Goal: Book appointment/travel/reservation

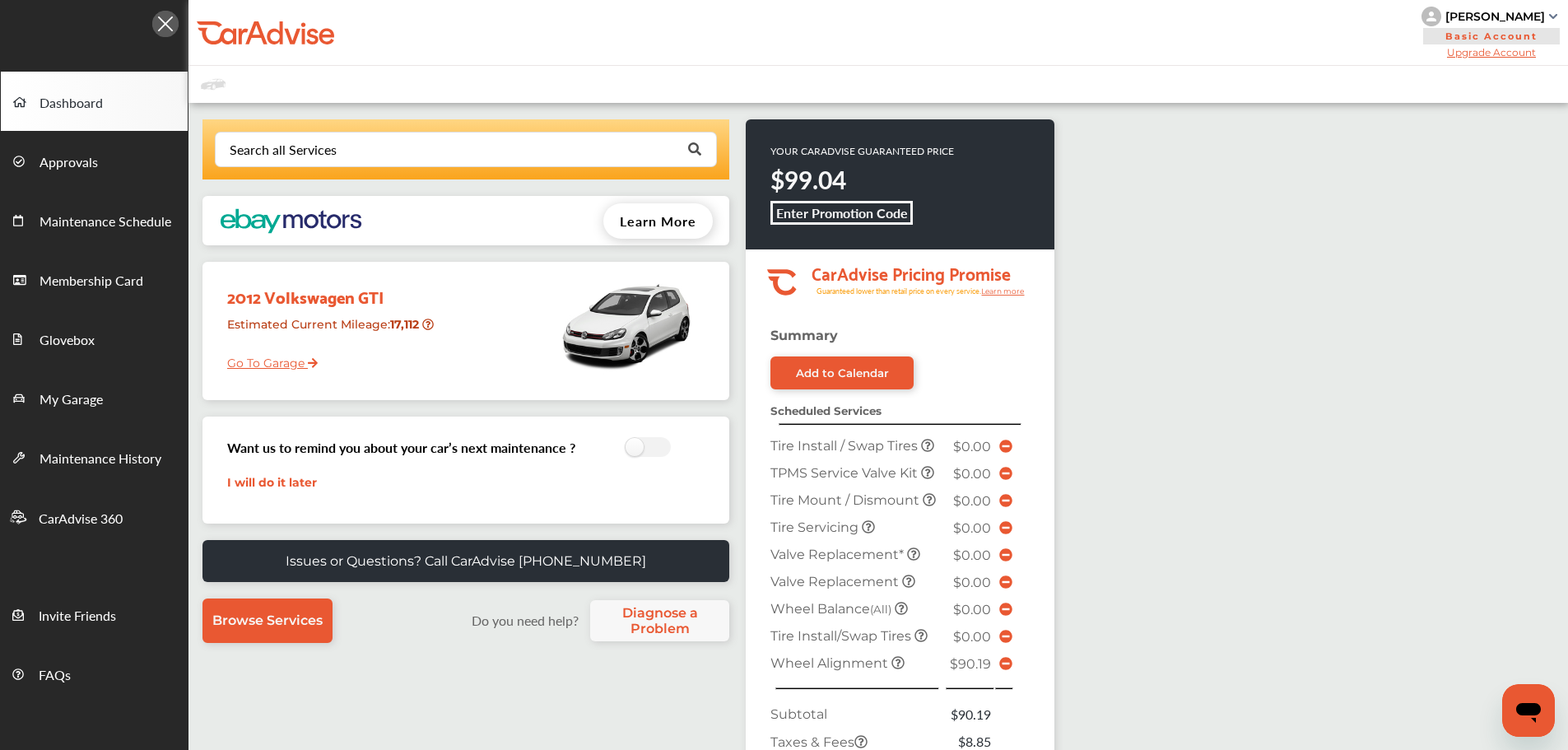
click at [272, 368] on link "Go To Garage" at bounding box center [266, 358] width 103 height 31
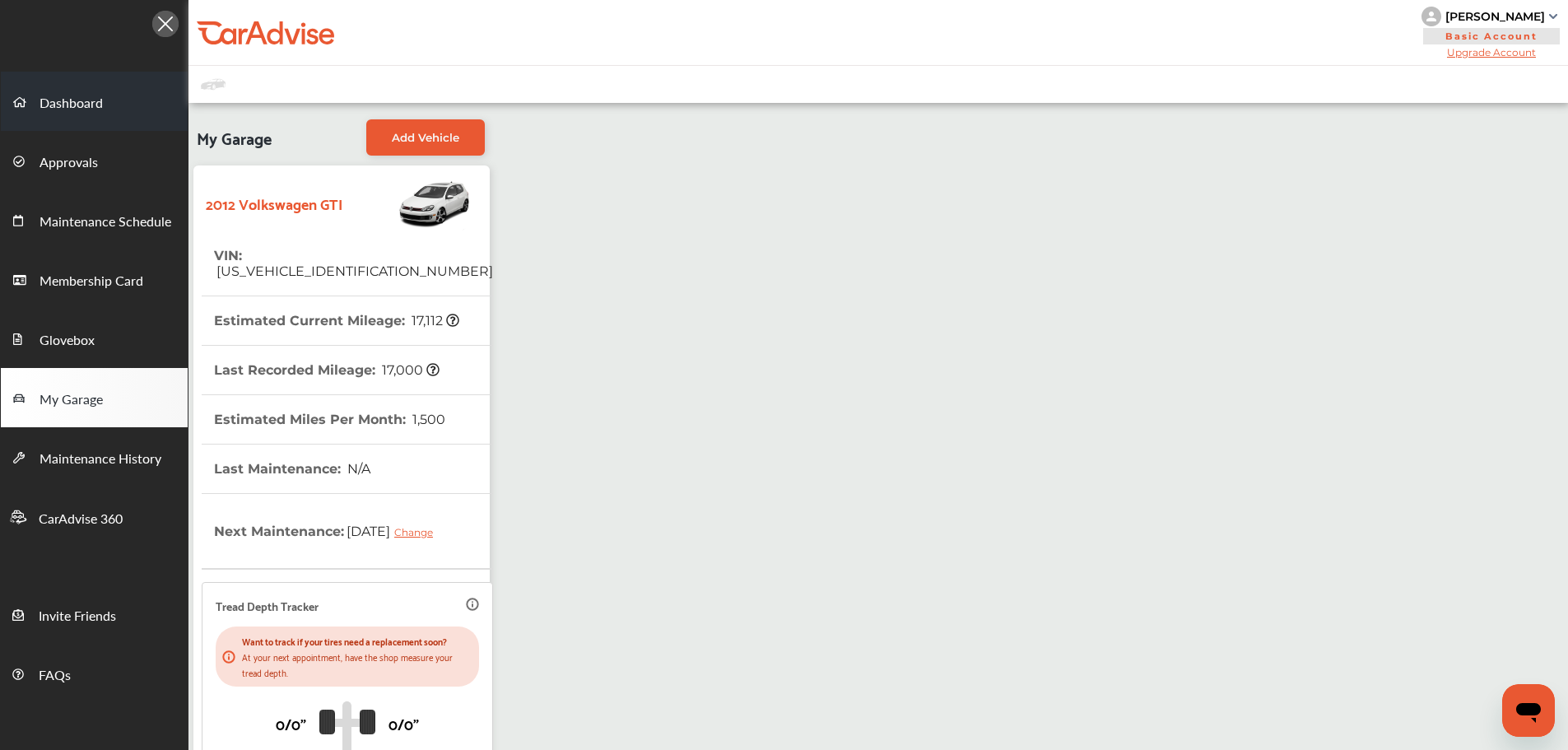
click at [60, 93] on span "Dashboard" at bounding box center [72, 103] width 64 height 21
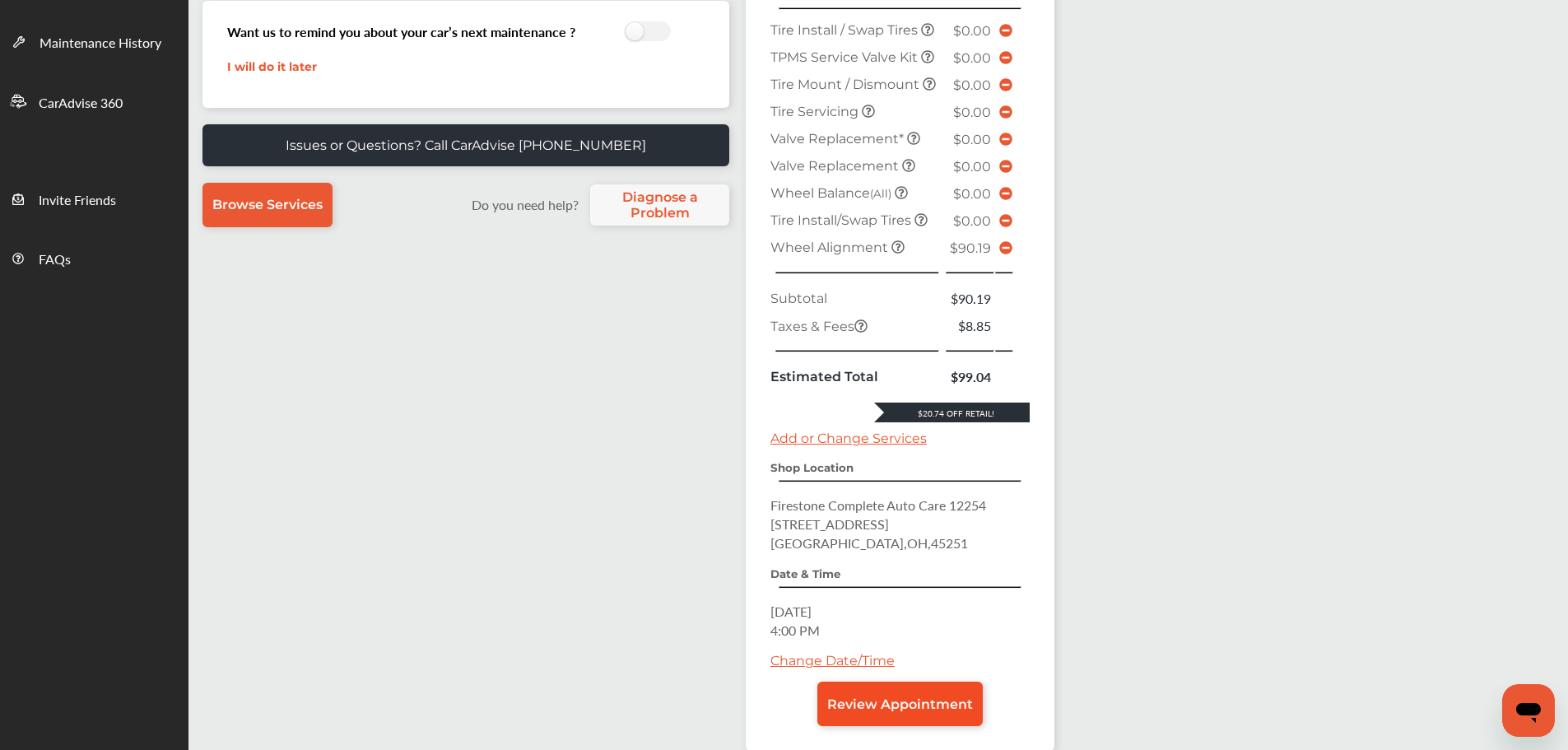
scroll to position [509, 0]
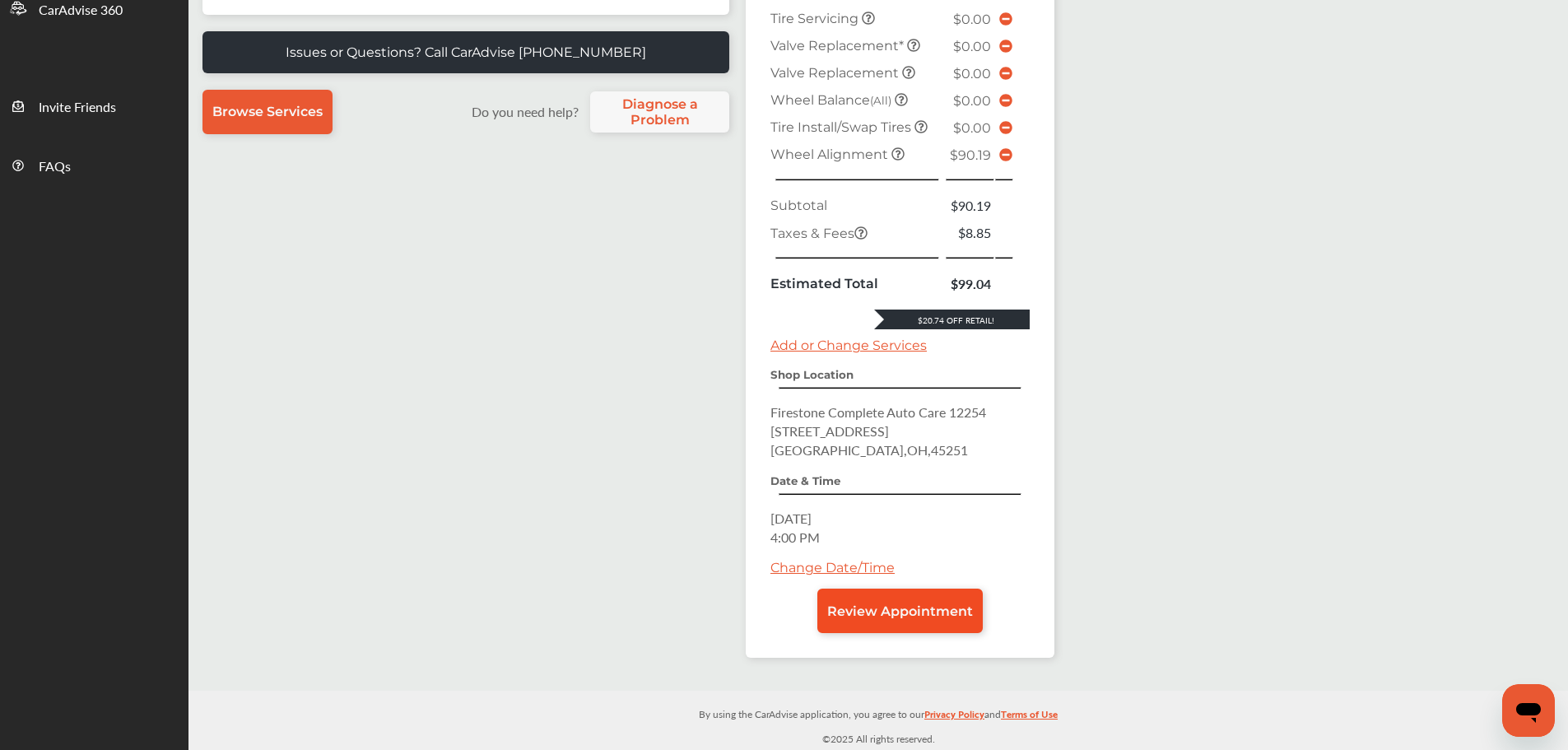
click at [915, 605] on span "Review Appointment" at bounding box center [899, 611] width 146 height 16
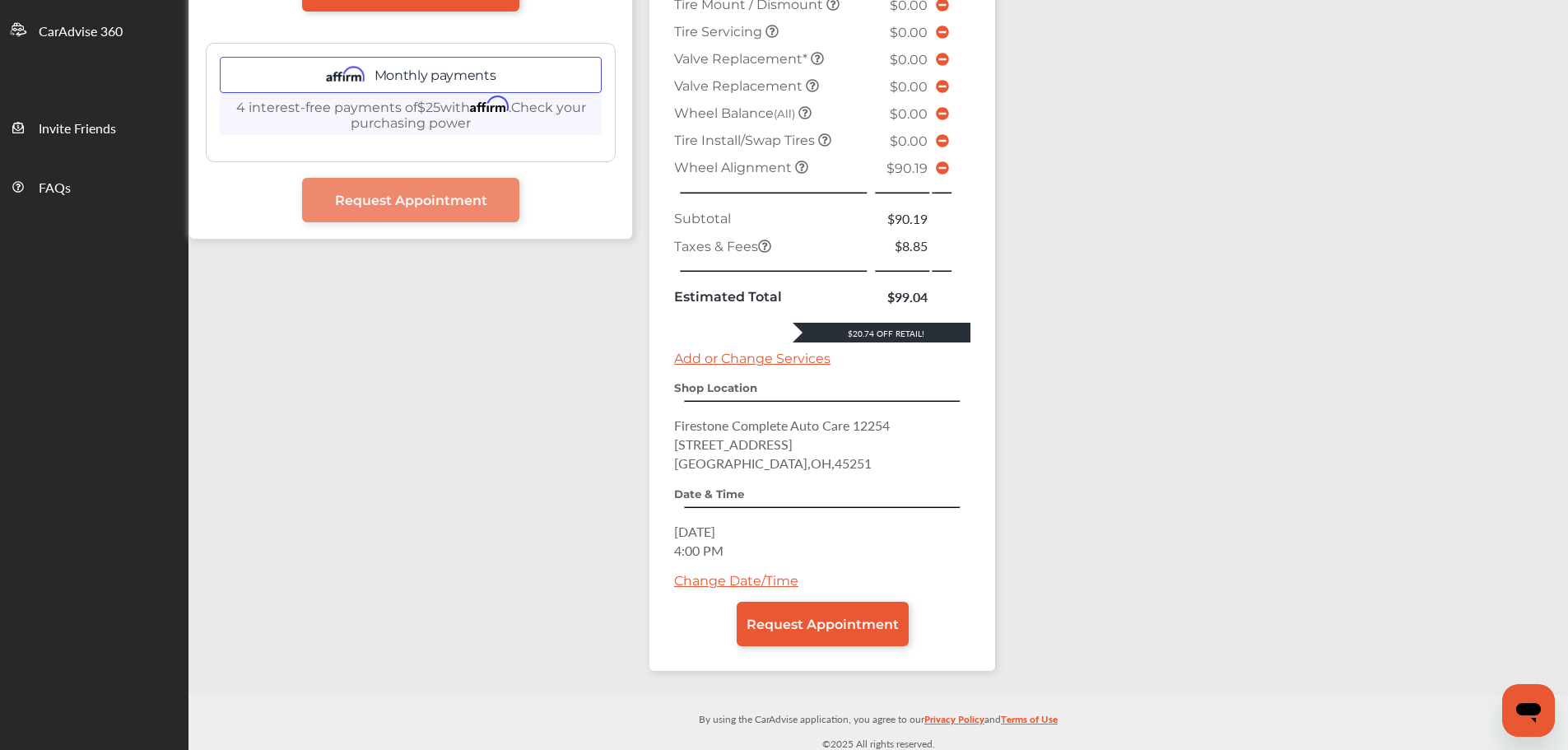
scroll to position [493, 0]
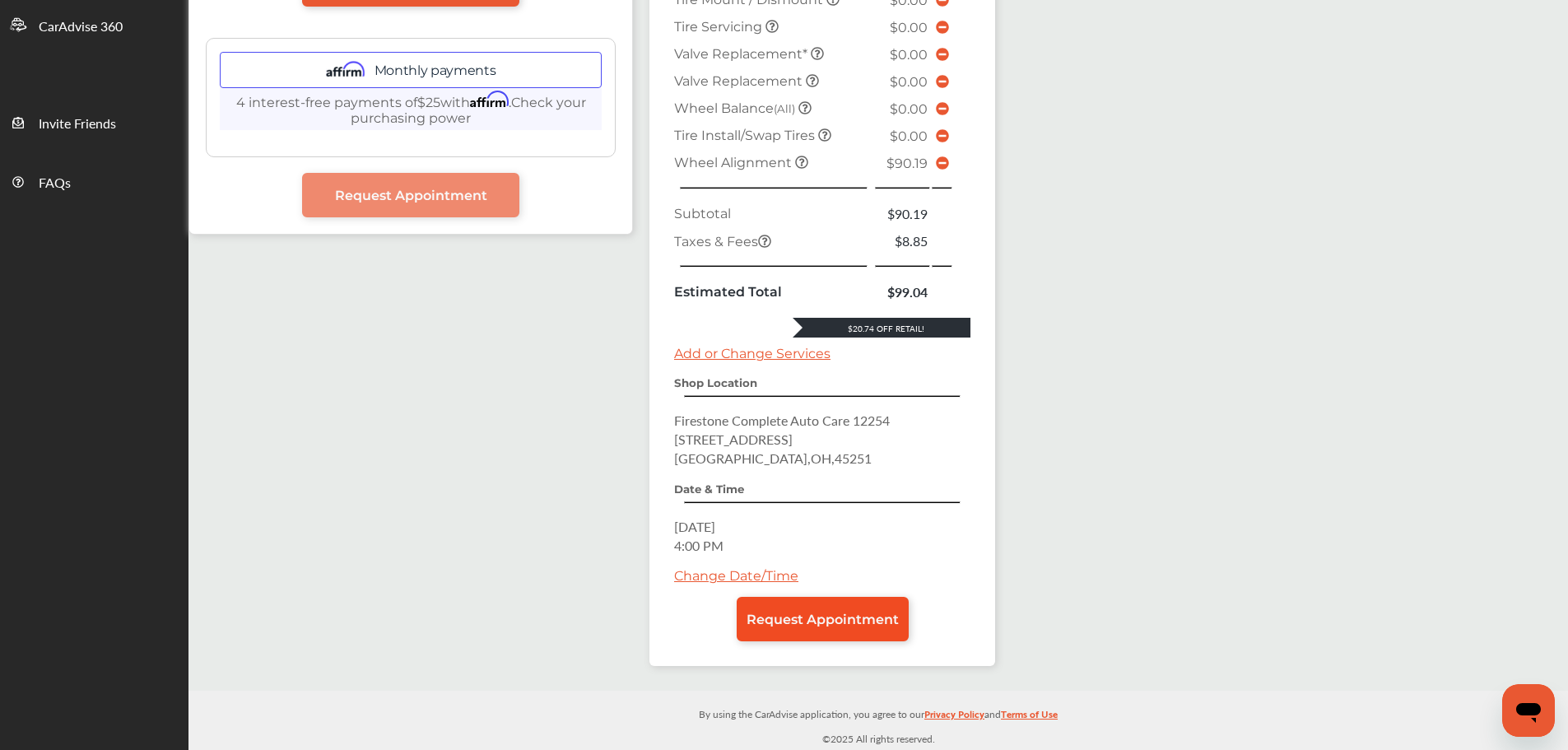
click at [872, 612] on span "Request Appointment" at bounding box center [822, 620] width 152 height 16
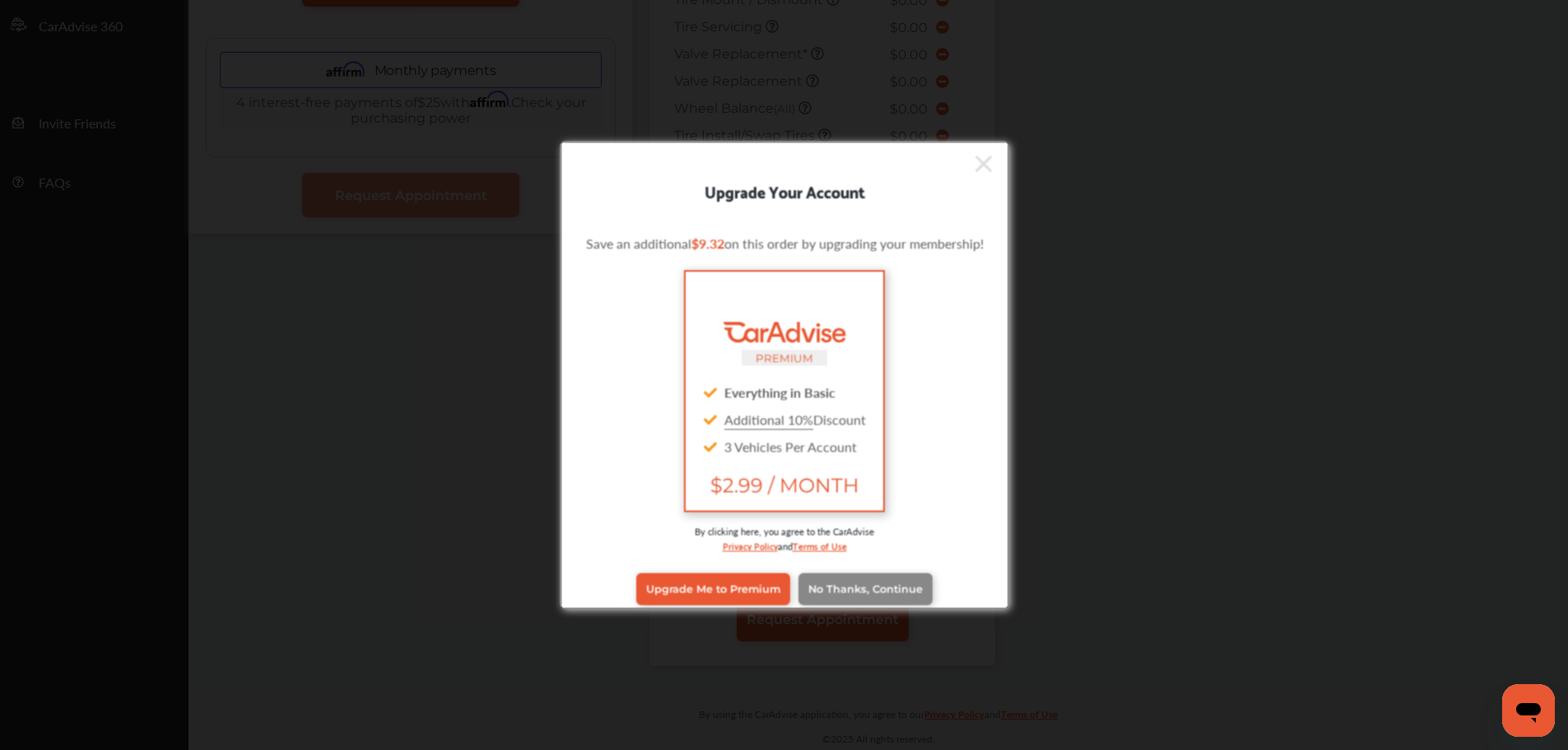
click at [867, 590] on span "No Thanks, Continue" at bounding box center [864, 589] width 114 height 12
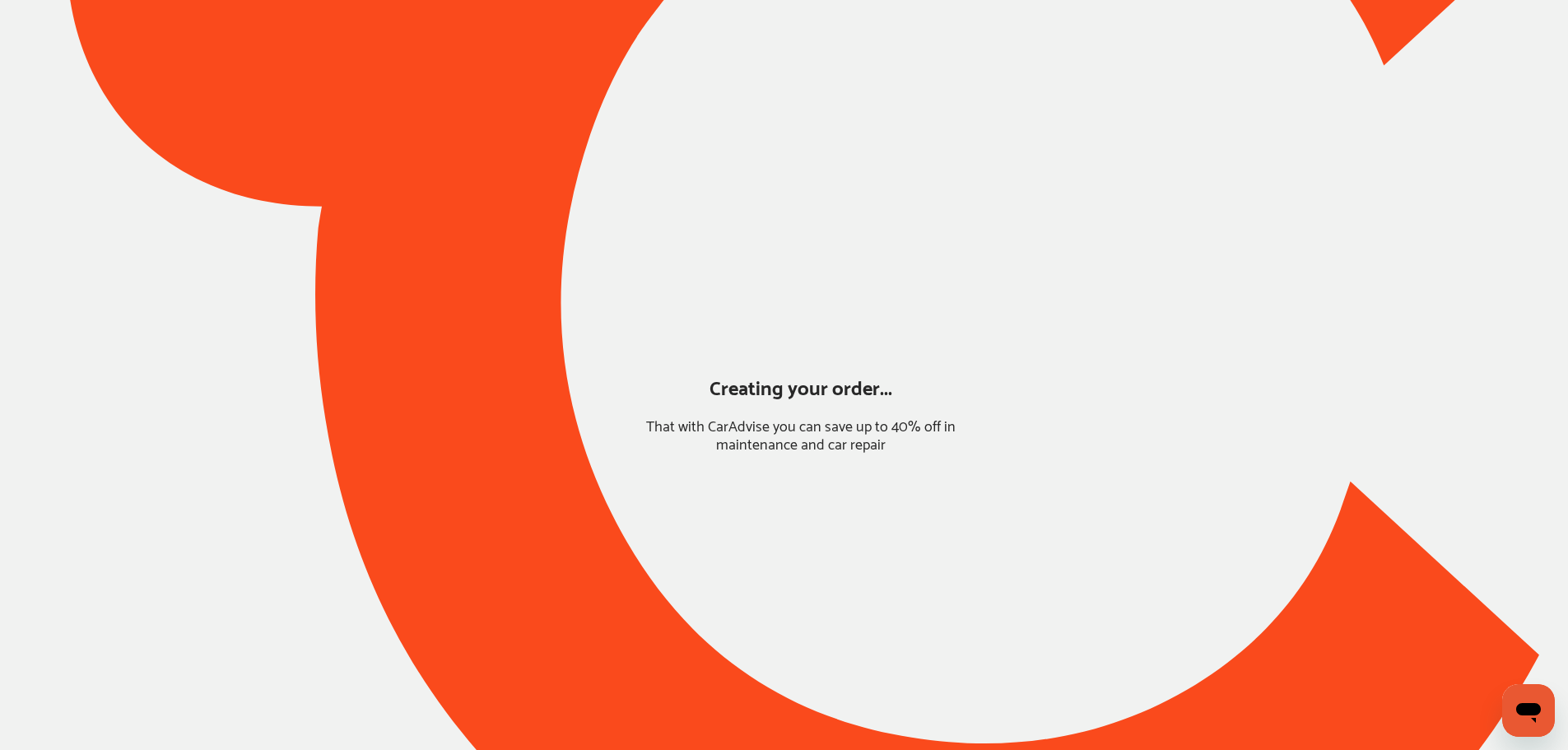
scroll to position [0, 0]
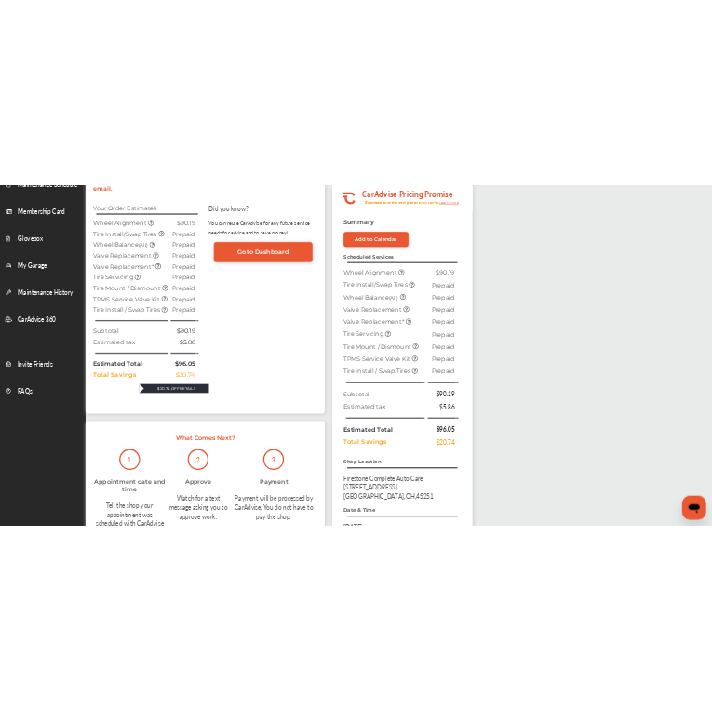
scroll to position [372, 0]
